Goal: Obtain resource: Download file/media

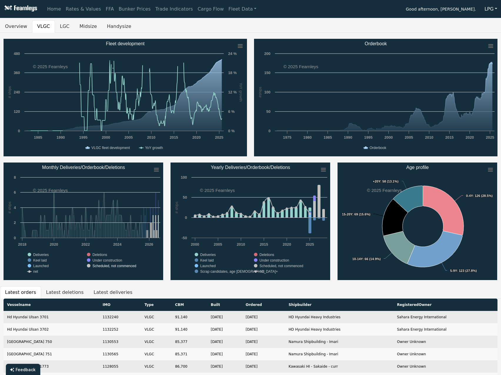
click at [101, 265] on text "Scheduled, not commenced" at bounding box center [115, 266] width 44 height 4
click at [101, 266] on text "Scheduled, not commenced" at bounding box center [115, 266] width 44 height 4
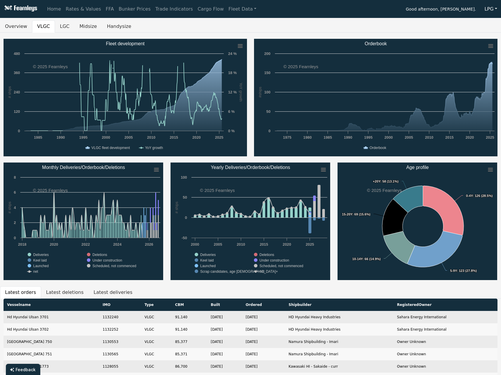
click at [404, 296] on ul "Latest orders Latest deletions Latest deliveries" at bounding box center [250, 292] width 501 height 12
click at [322, 171] on icon "Yearly Deliveries/Orderbook/Deletions" at bounding box center [323, 170] width 4 height 3
click at [311, 199] on li "Download XLS" at bounding box center [304, 198] width 41 height 8
click at [273, 259] on text "Under construction" at bounding box center [275, 261] width 30 height 4
click at [265, 254] on text "Deletions" at bounding box center [267, 255] width 15 height 4
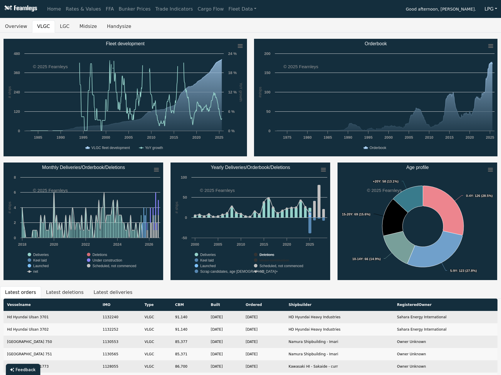
click at [268, 255] on text "Deletions" at bounding box center [267, 255] width 15 height 4
click at [201, 254] on text "Deliveries" at bounding box center [208, 255] width 16 height 4
click at [204, 254] on text "Deliveries" at bounding box center [208, 255] width 16 height 4
click at [204, 259] on text "Keel laid" at bounding box center [207, 261] width 14 height 4
click at [205, 264] on text "Launched" at bounding box center [208, 266] width 16 height 4
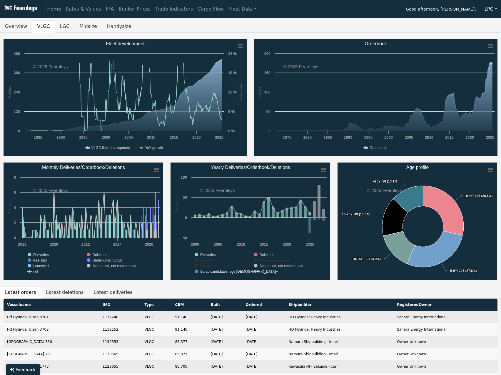
click at [208, 271] on text "Scrap candidates, age [DEMOGRAPHIC_DATA]+" at bounding box center [239, 272] width 78 height 4
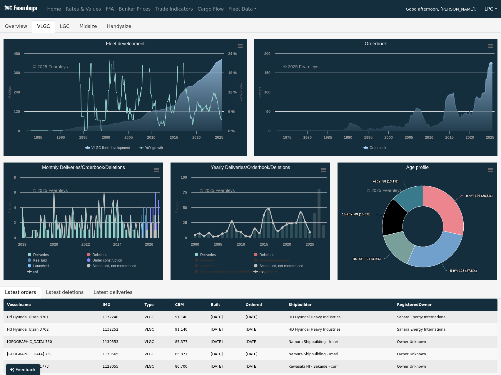
click at [261, 271] on text "net" at bounding box center [262, 272] width 5 height 4
